Goal: Transaction & Acquisition: Purchase product/service

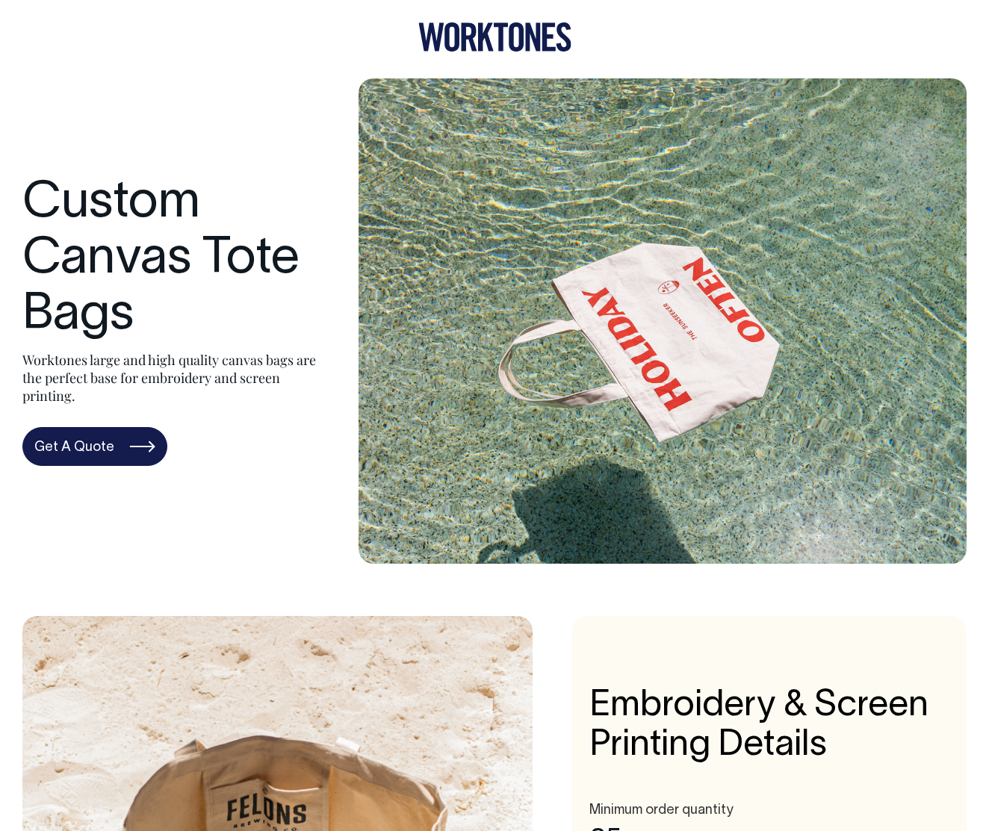
click at [521, 31] on icon at bounding box center [516, 36] width 15 height 29
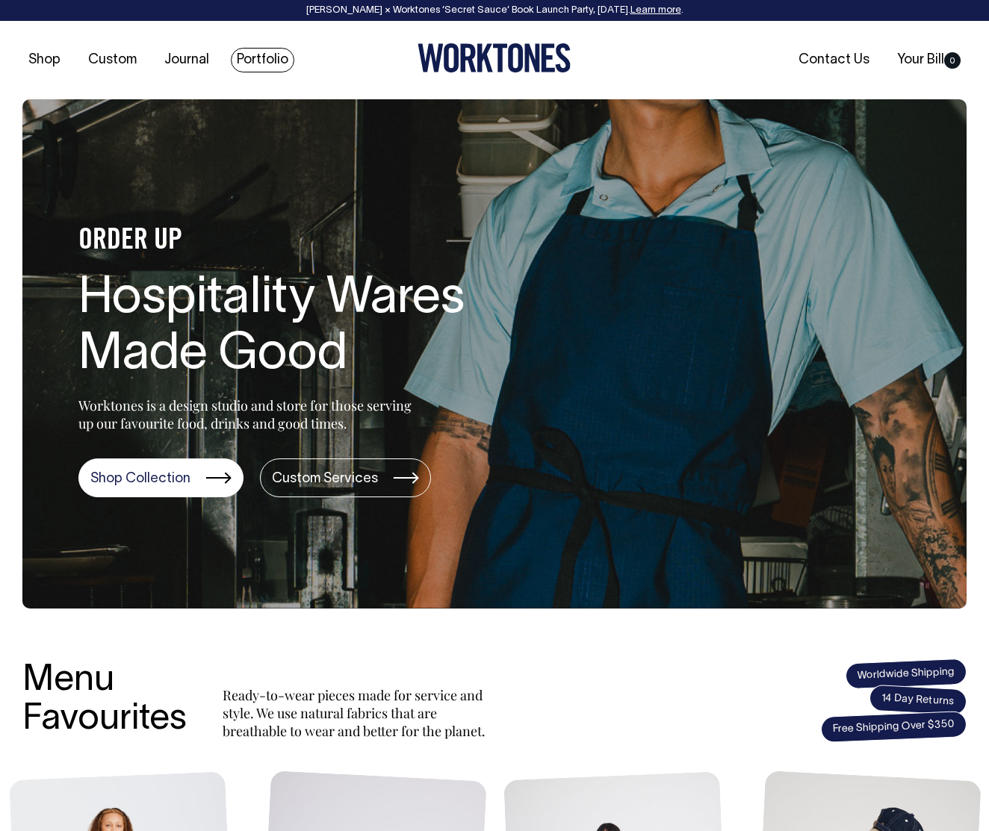
click at [257, 60] on link "Portfolio" at bounding box center [262, 60] width 63 height 25
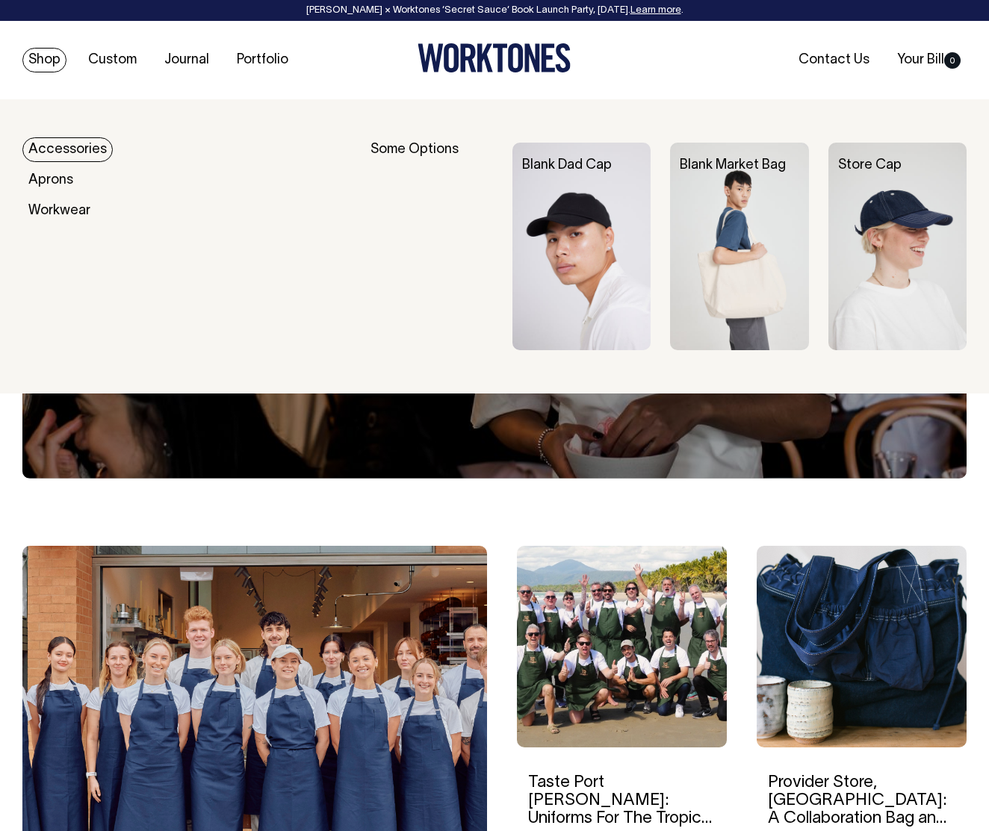
click at [60, 152] on link "Accessories" at bounding box center [67, 149] width 90 height 25
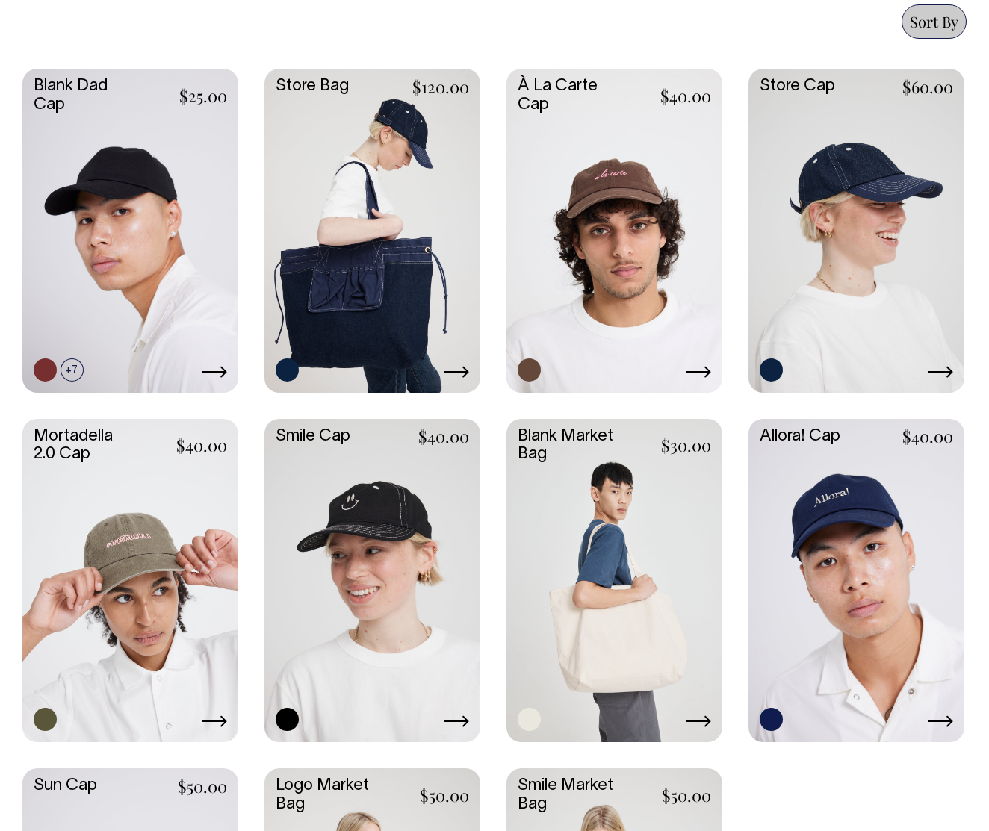
scroll to position [674, 0]
click at [531, 474] on link at bounding box center [614, 580] width 216 height 321
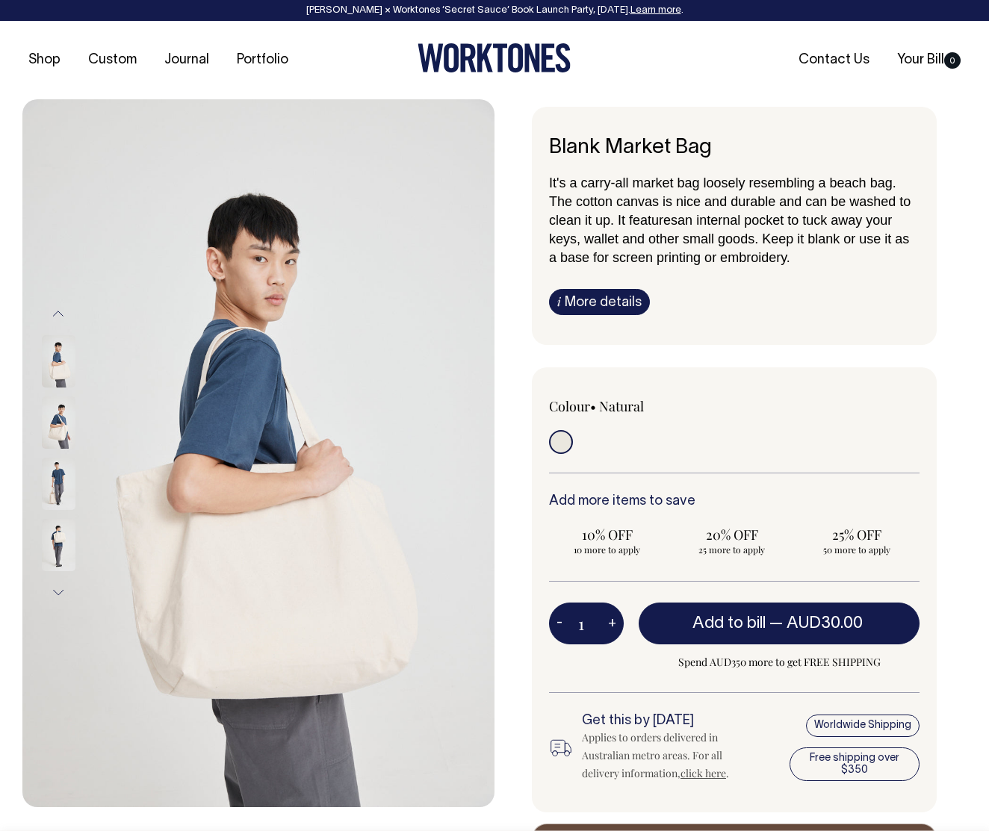
click at [579, 302] on link "i More details" at bounding box center [599, 302] width 101 height 26
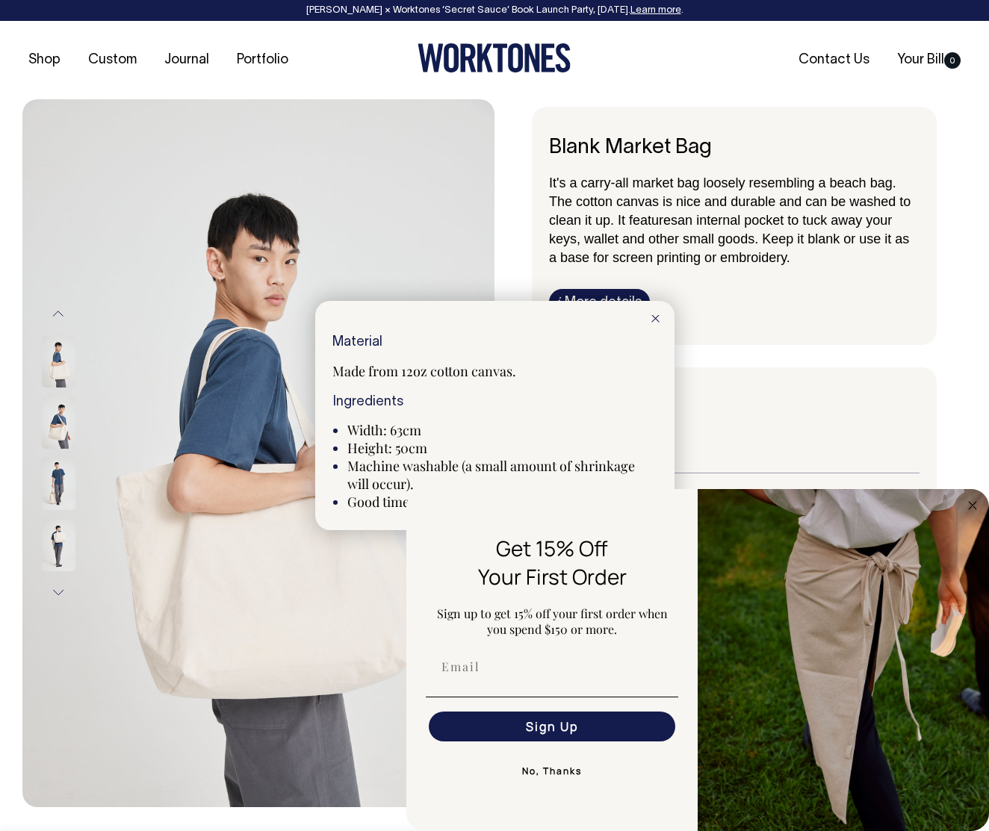
click at [658, 320] on icon at bounding box center [655, 318] width 8 height 7
